Goal: Information Seeking & Learning: Learn about a topic

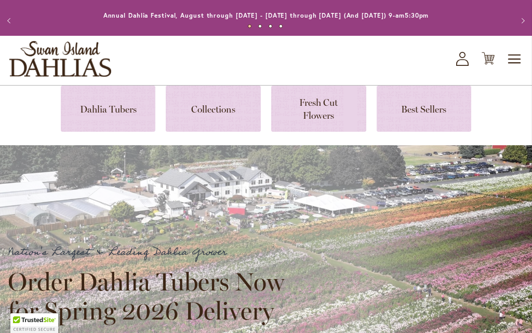
scroll to position [18, 0]
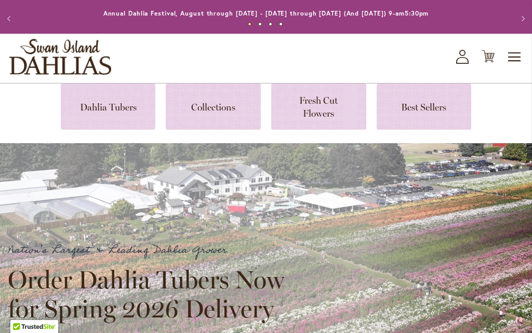
click at [98, 110] on link at bounding box center [108, 107] width 95 height 46
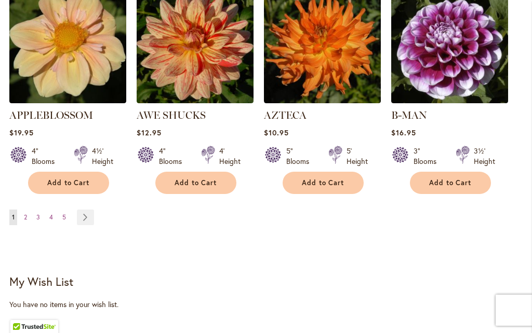
scroll to position [1060, 0]
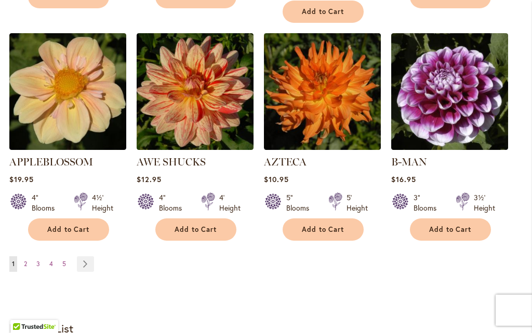
click at [89, 257] on link "Page Next" at bounding box center [85, 265] width 17 height 16
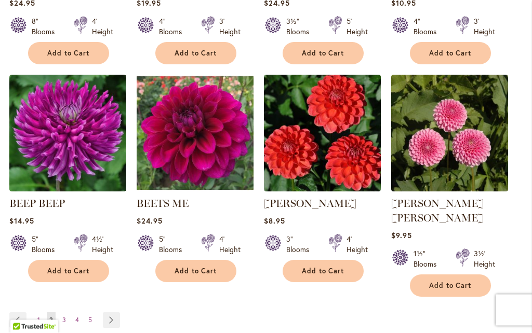
scroll to position [1004, 0]
click at [111, 313] on link "Page Next" at bounding box center [111, 321] width 17 height 16
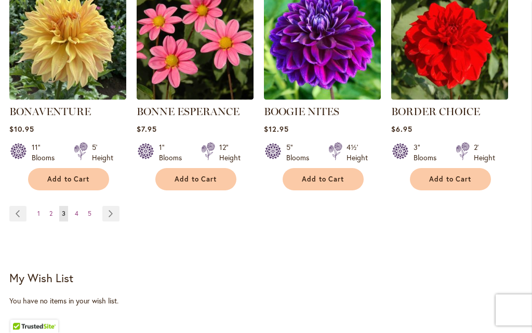
scroll to position [1106, 0]
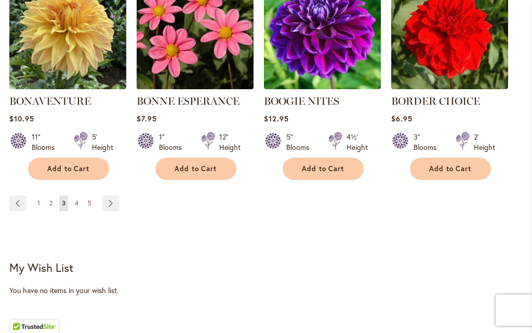
click at [113, 210] on link "Page Next" at bounding box center [110, 204] width 17 height 16
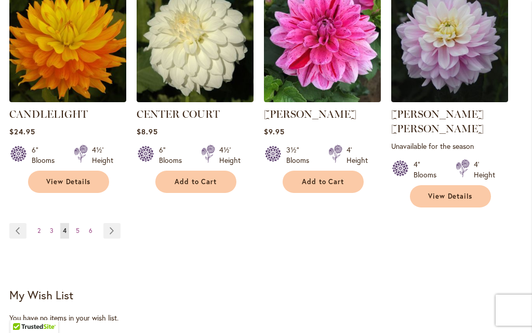
scroll to position [1107, 0]
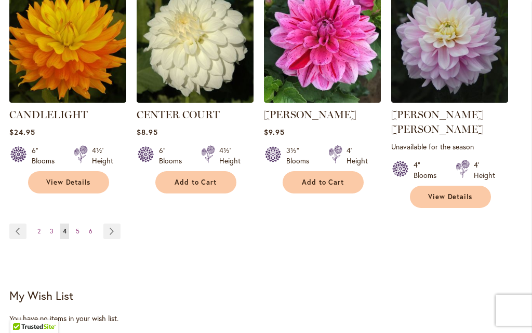
click at [113, 224] on link "Page Next" at bounding box center [111, 232] width 17 height 16
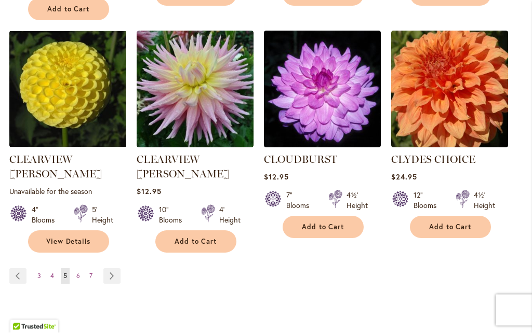
scroll to position [1077, 0]
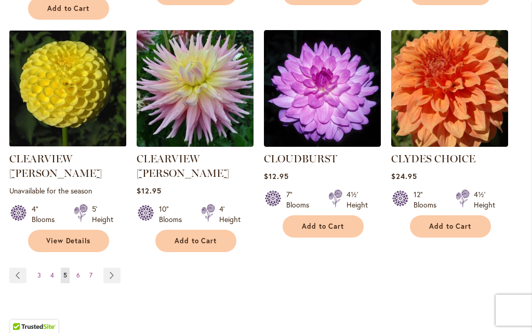
click at [116, 268] on link "Page Next" at bounding box center [111, 276] width 17 height 16
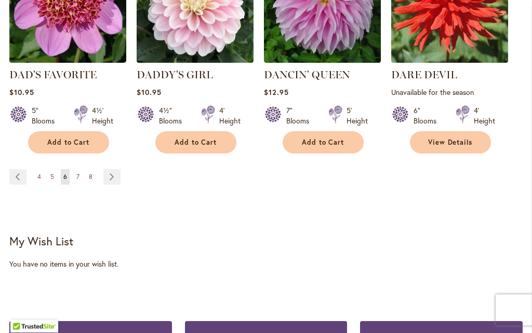
scroll to position [1172, 0]
click at [118, 169] on link "Page Next" at bounding box center [111, 177] width 17 height 16
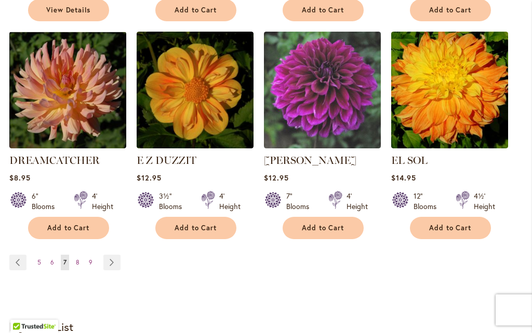
scroll to position [1076, 0]
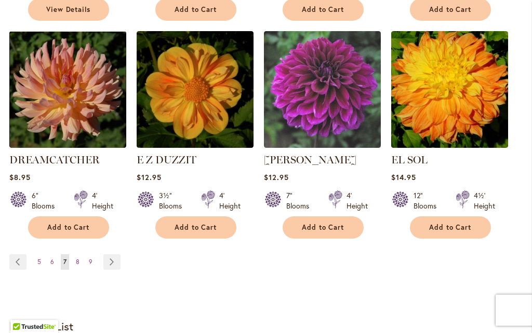
click at [114, 255] on link "Page Next" at bounding box center [111, 263] width 17 height 16
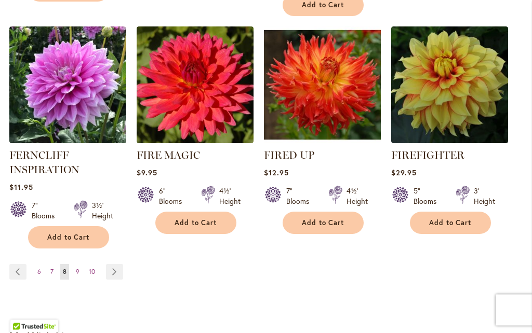
scroll to position [1077, 0]
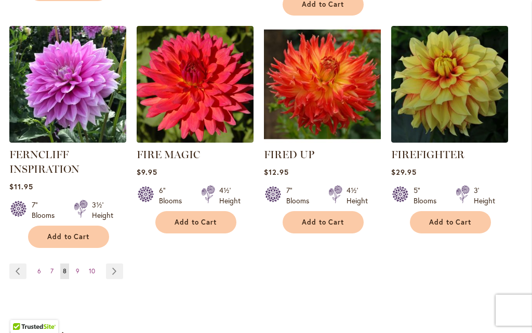
click at [112, 271] on link "Page Next" at bounding box center [114, 272] width 17 height 16
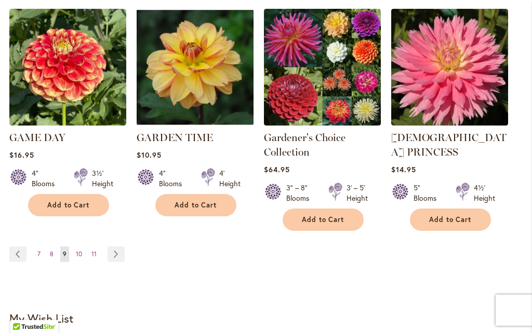
scroll to position [1088, 0]
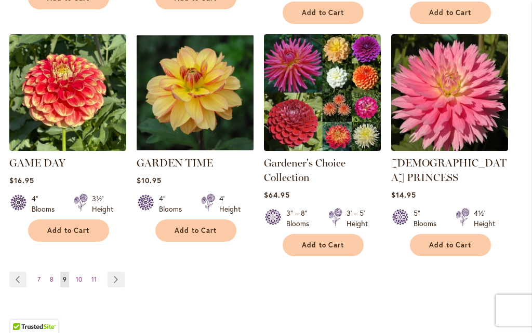
click at [122, 272] on link "Page Next" at bounding box center [116, 280] width 17 height 16
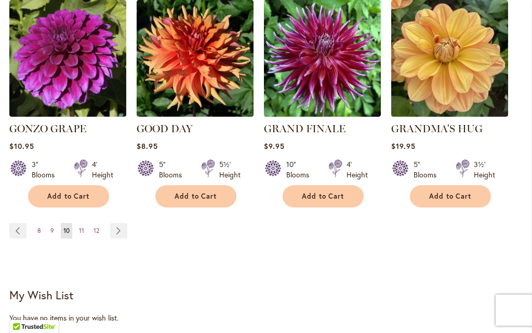
scroll to position [1110, 0]
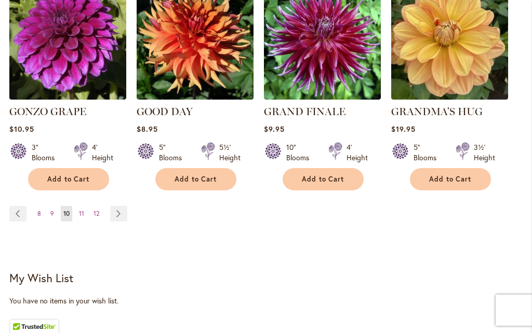
click at [126, 206] on link "Page Next" at bounding box center [118, 214] width 17 height 16
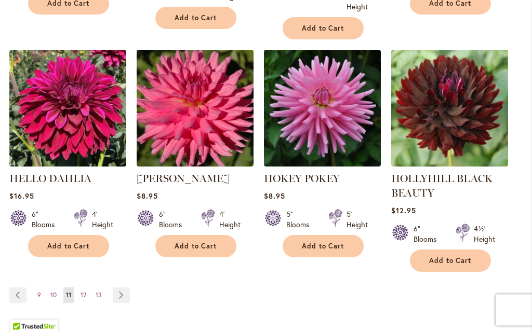
scroll to position [1068, 0]
click at [121, 311] on div "Page Page Previous Page 9 Page 10 You're currently reading page 11 Page 12 Page…" at bounding box center [265, 302] width 513 height 29
click at [119, 297] on link "Page Next" at bounding box center [121, 296] width 17 height 16
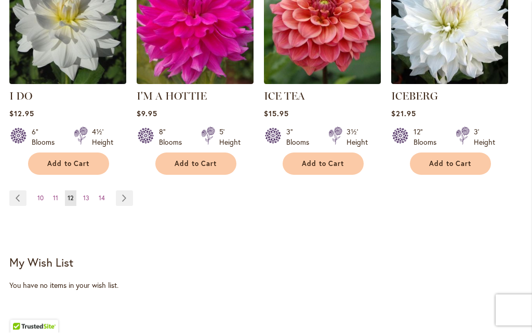
scroll to position [1122, 0]
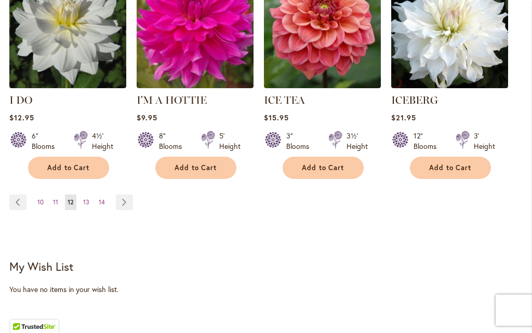
click at [129, 195] on link "Page Next" at bounding box center [124, 203] width 17 height 16
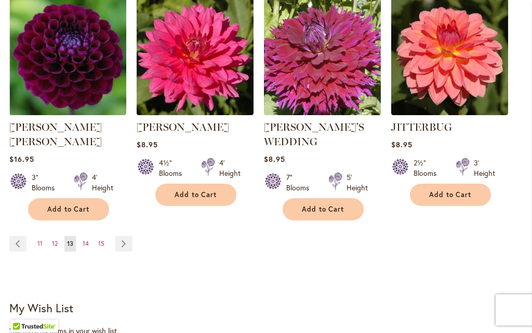
scroll to position [1105, 0]
click at [130, 236] on link "Page Next" at bounding box center [123, 244] width 17 height 16
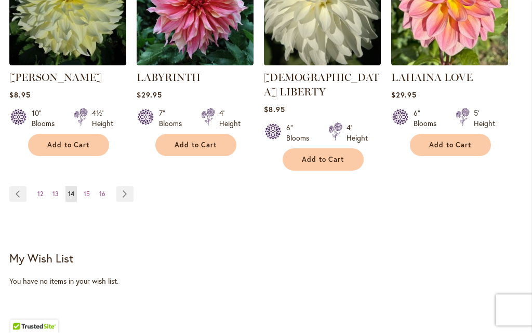
scroll to position [1130, 0]
click at [130, 186] on link "Page Next" at bounding box center [124, 194] width 17 height 16
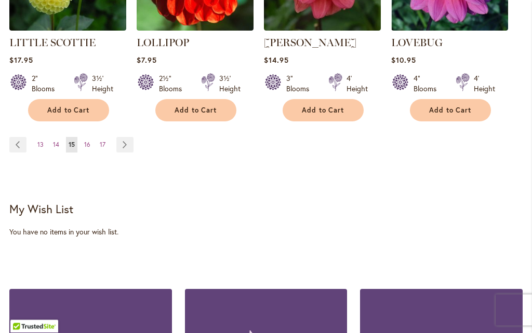
scroll to position [1194, 0]
click at [129, 137] on link "Page Next" at bounding box center [124, 145] width 17 height 16
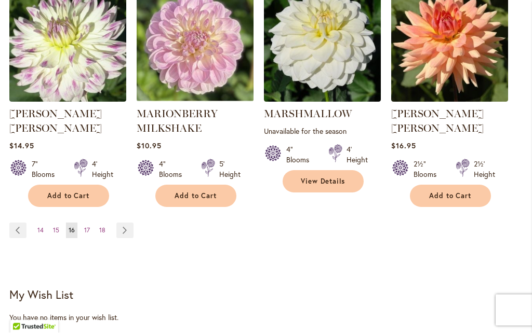
scroll to position [1108, 0]
click at [125, 223] on link "Page Next" at bounding box center [124, 231] width 17 height 16
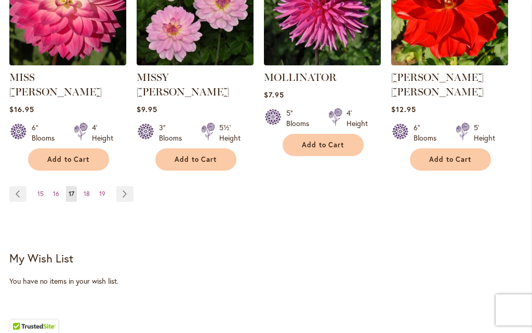
scroll to position [1144, 0]
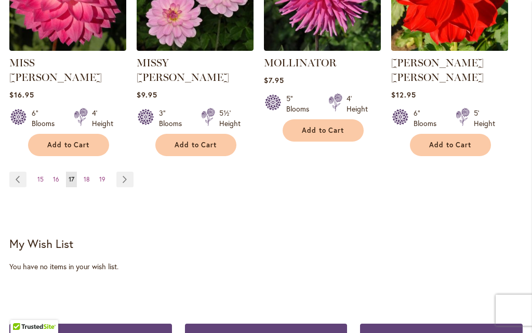
click at [130, 172] on link "Page Next" at bounding box center [124, 180] width 17 height 16
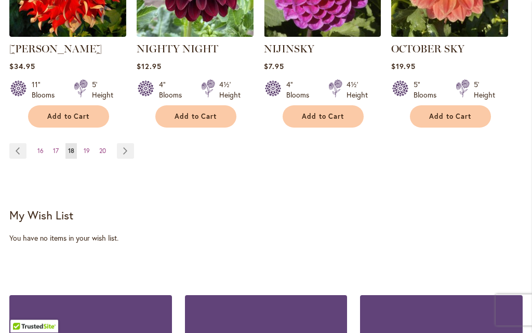
scroll to position [1159, 0]
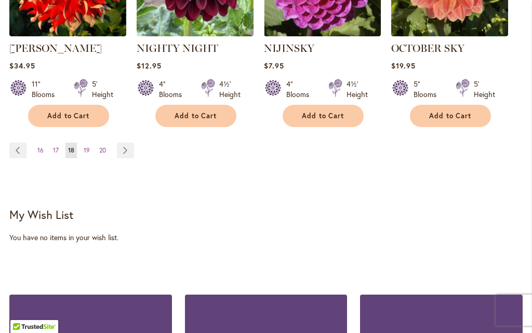
click at [127, 157] on link "Page Next" at bounding box center [125, 151] width 17 height 16
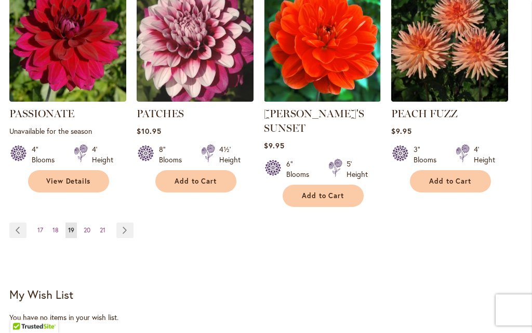
scroll to position [1109, 0]
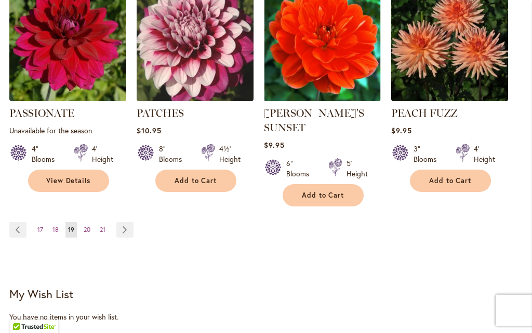
click at [127, 222] on link "Page Next" at bounding box center [124, 230] width 17 height 16
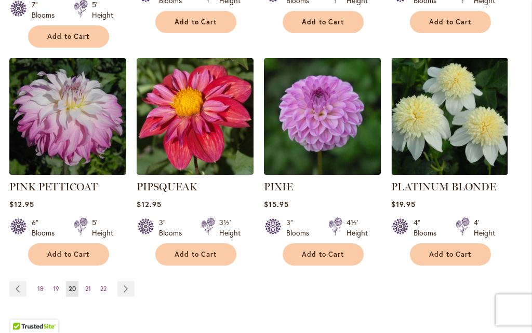
scroll to position [1064, 0]
click at [128, 282] on link "Page Next" at bounding box center [125, 290] width 17 height 16
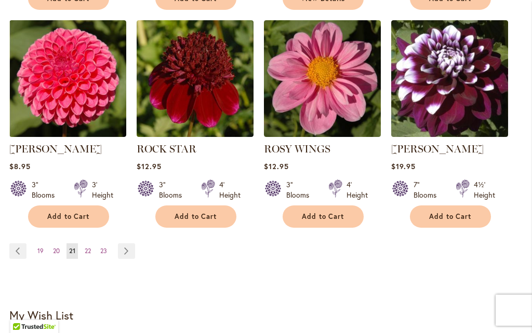
scroll to position [1085, 0]
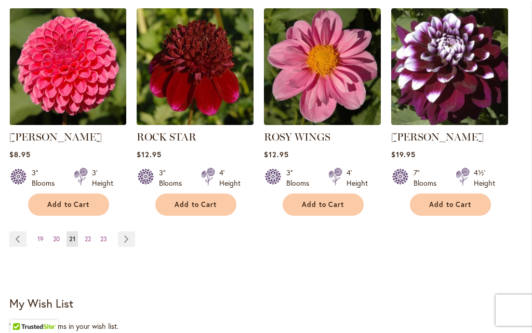
click at [127, 239] on link "Page Next" at bounding box center [126, 240] width 17 height 16
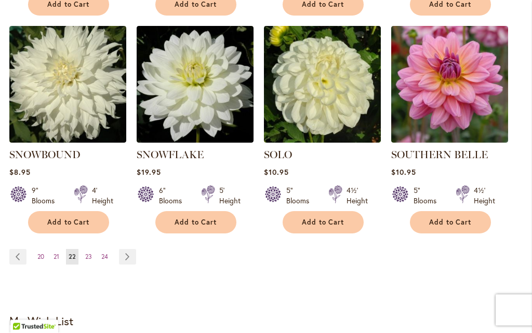
scroll to position [1066, 0]
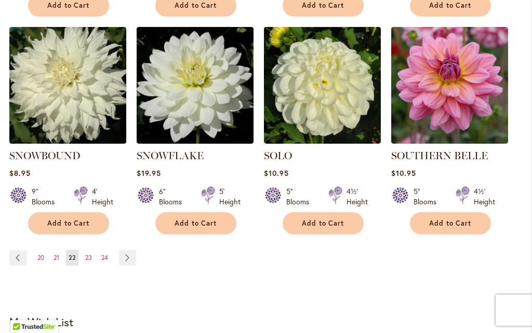
click at [128, 250] on link "Page Next" at bounding box center [127, 258] width 17 height 16
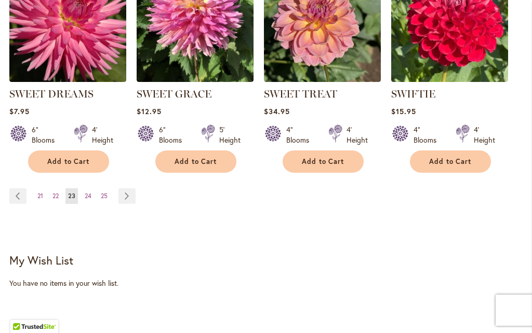
scroll to position [1132, 0]
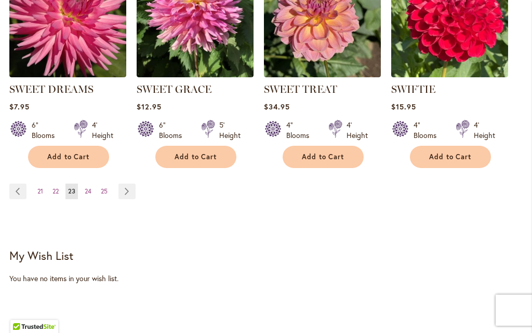
click at [131, 192] on link "Page Next" at bounding box center [126, 192] width 17 height 16
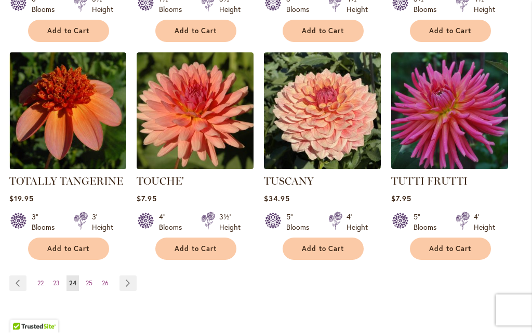
scroll to position [1042, 0]
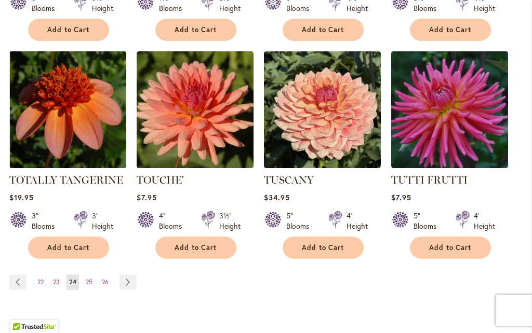
click at [129, 275] on link "Page Next" at bounding box center [127, 283] width 17 height 16
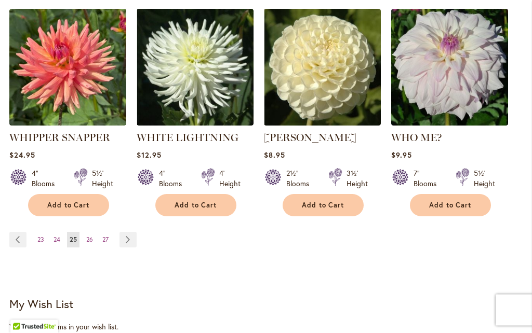
scroll to position [1085, 0]
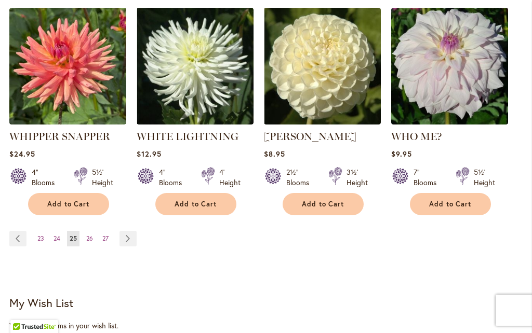
click at [132, 231] on link "Page Next" at bounding box center [127, 239] width 17 height 16
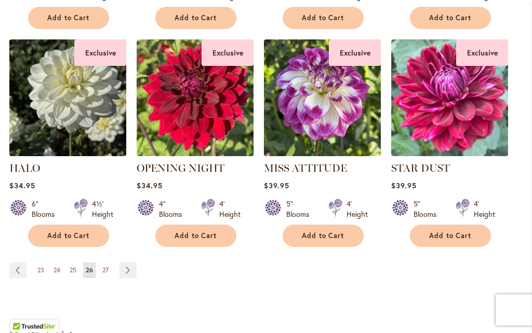
scroll to position [1039, 0]
click at [131, 274] on link "Page Next" at bounding box center [127, 271] width 17 height 16
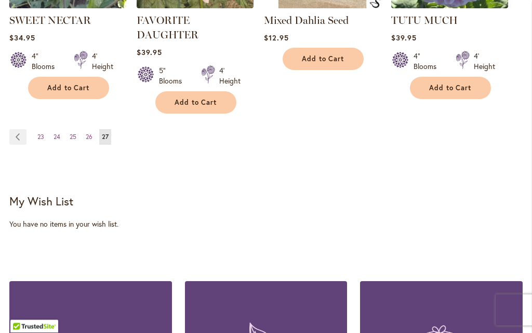
scroll to position [532, 0]
